Goal: Information Seeking & Learning: Find specific fact

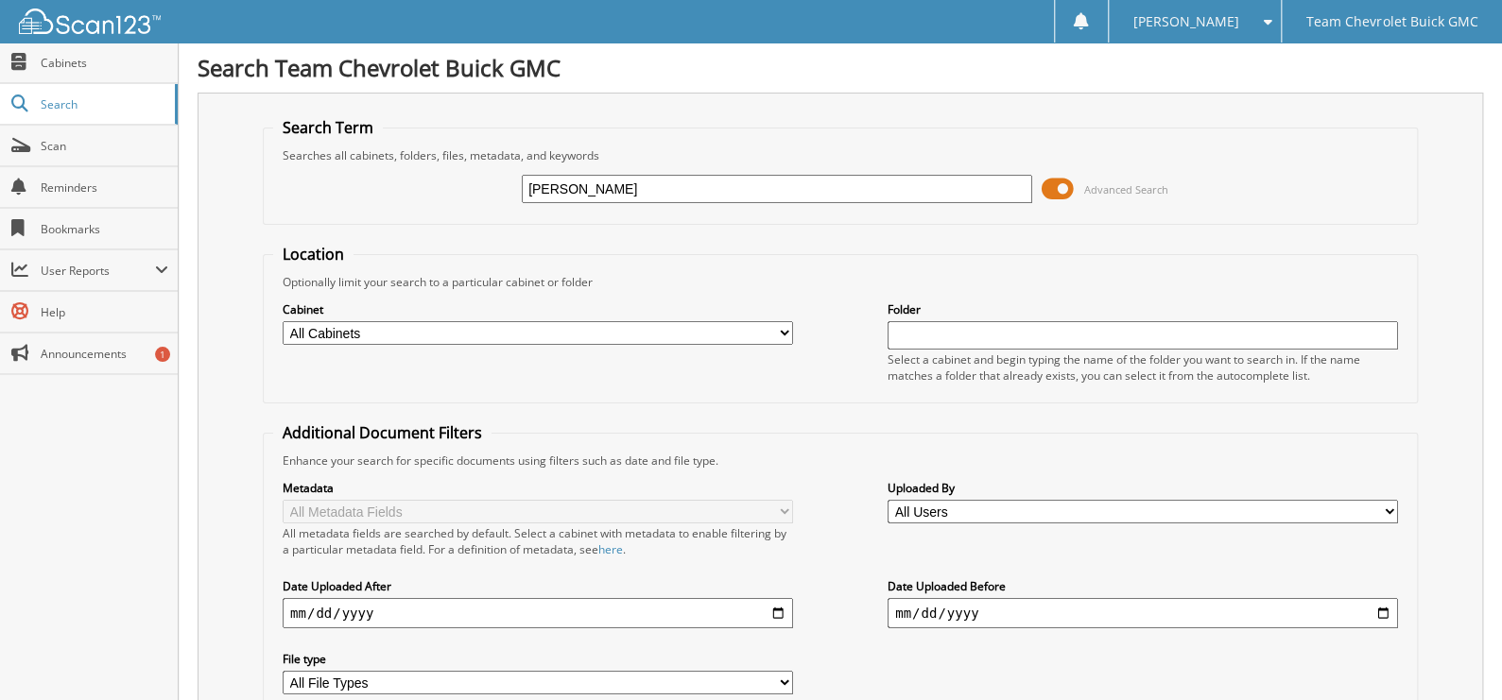
click at [611, 191] on input "[PERSON_NAME]" at bounding box center [777, 189] width 510 height 28
type input "0"
type input "p1559"
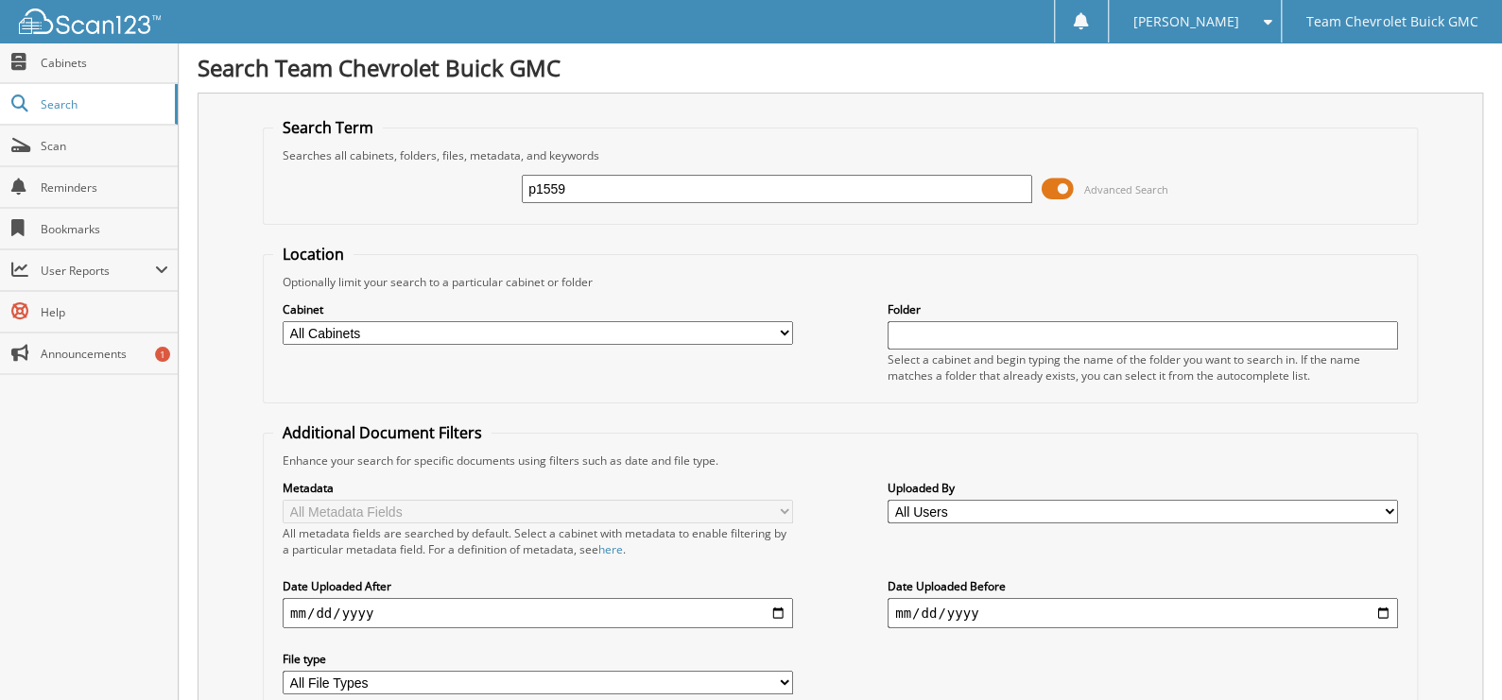
click at [1062, 185] on span at bounding box center [1058, 189] width 32 height 28
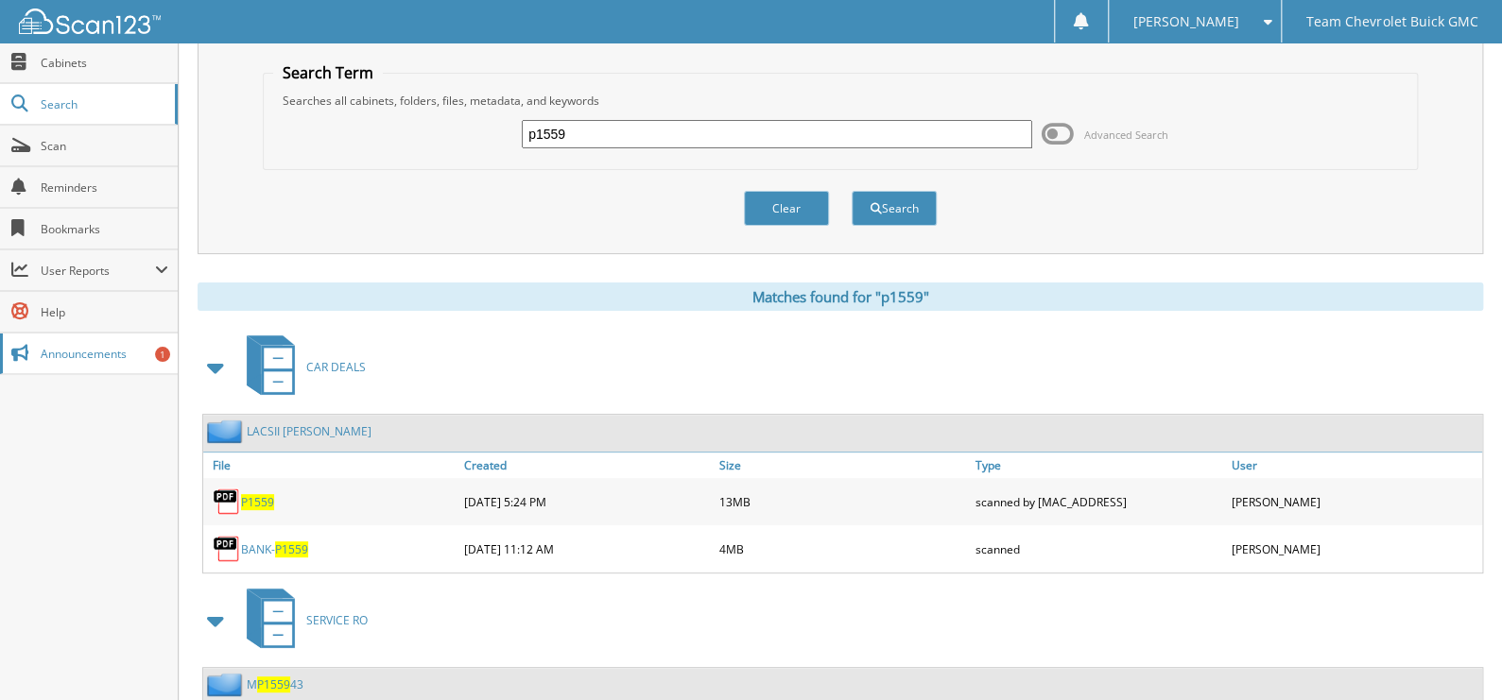
scroll to position [112, 0]
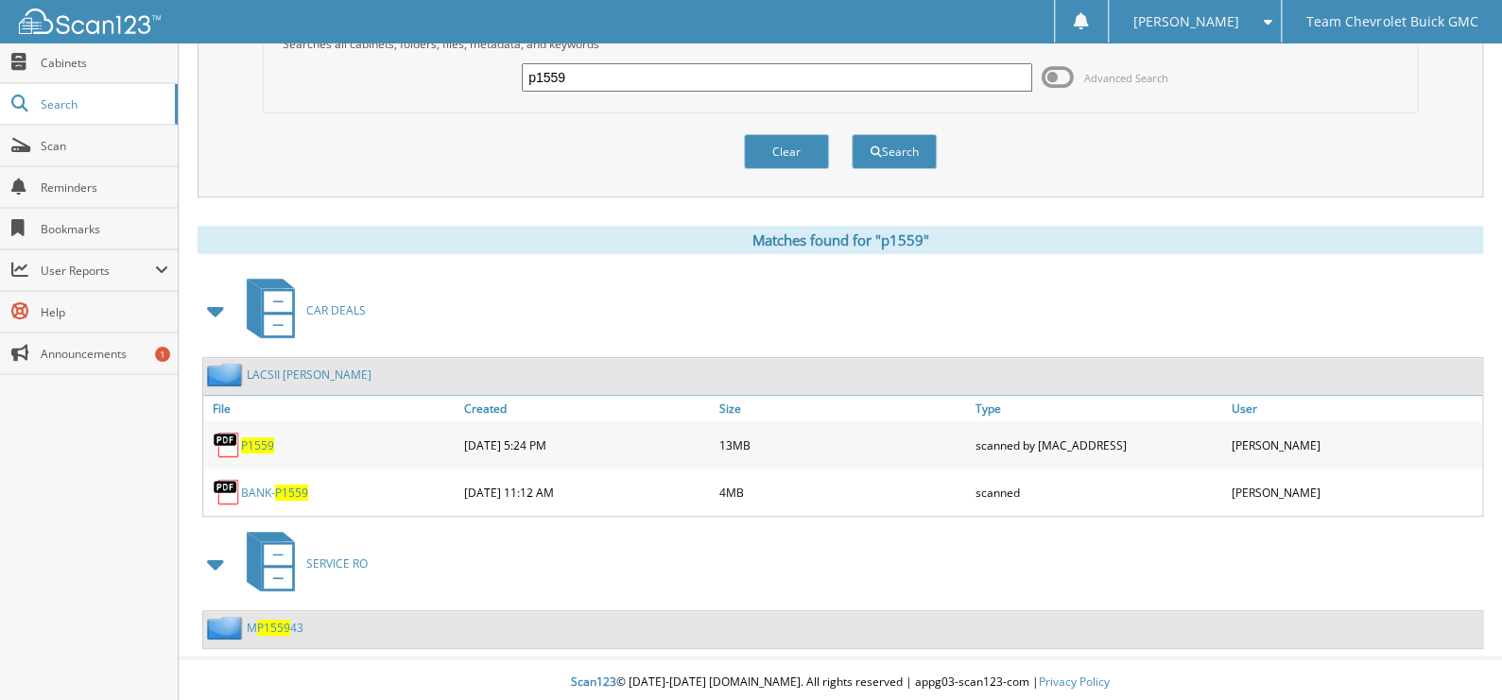
click at [256, 444] on span "P1559" at bounding box center [257, 446] width 33 height 16
click at [620, 69] on input "p1559" at bounding box center [777, 77] width 510 height 28
type input "lacsii starnes"
click at [852, 134] on button "Search" at bounding box center [894, 151] width 85 height 35
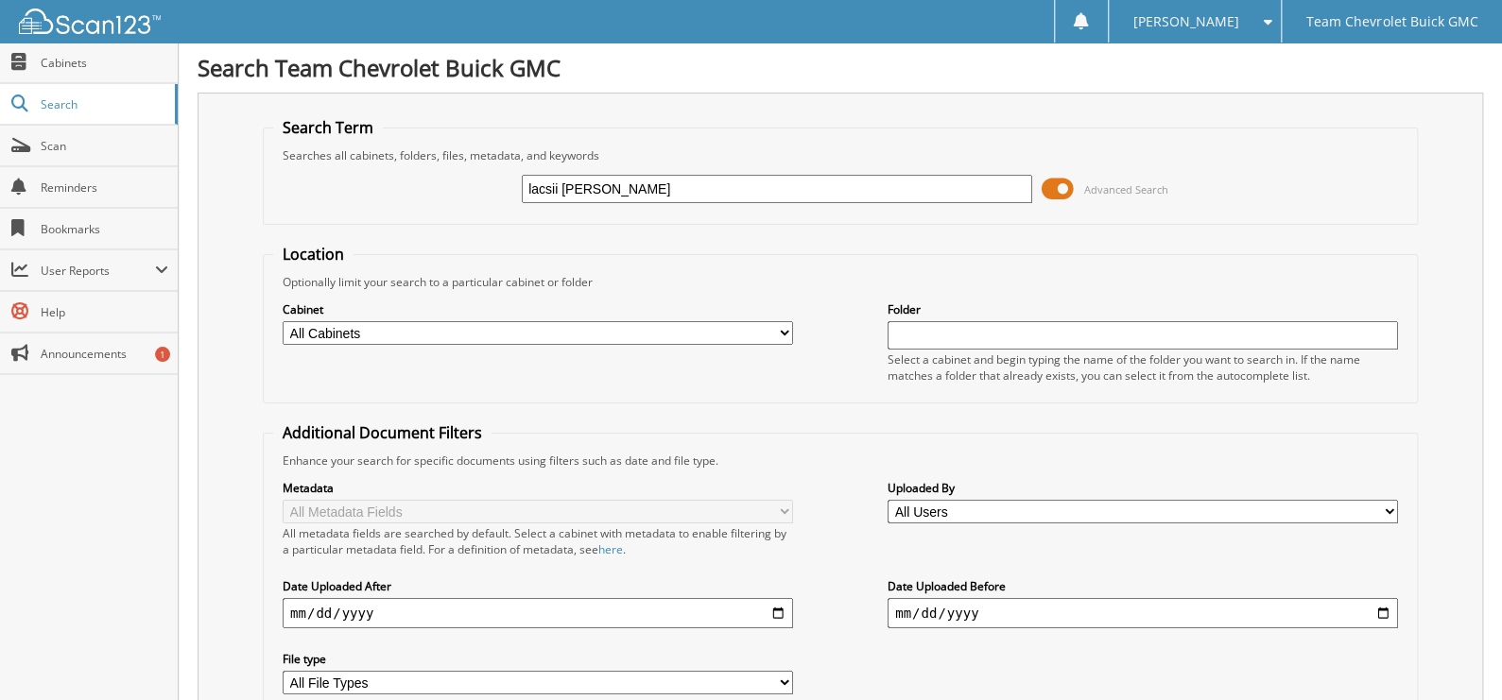
click at [1050, 194] on span at bounding box center [1058, 189] width 32 height 28
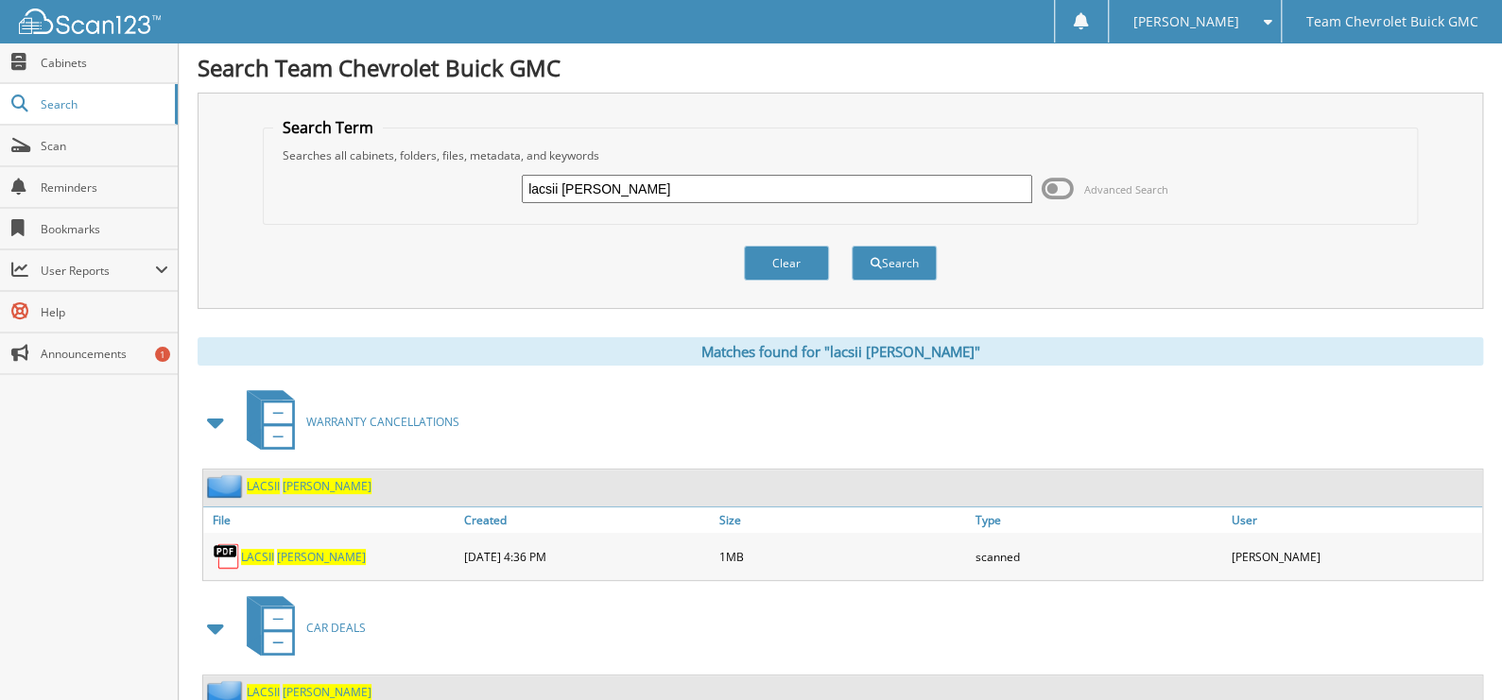
click at [273, 556] on link "LACSII [PERSON_NAME]" at bounding box center [303, 557] width 125 height 16
